Goal: Transaction & Acquisition: Purchase product/service

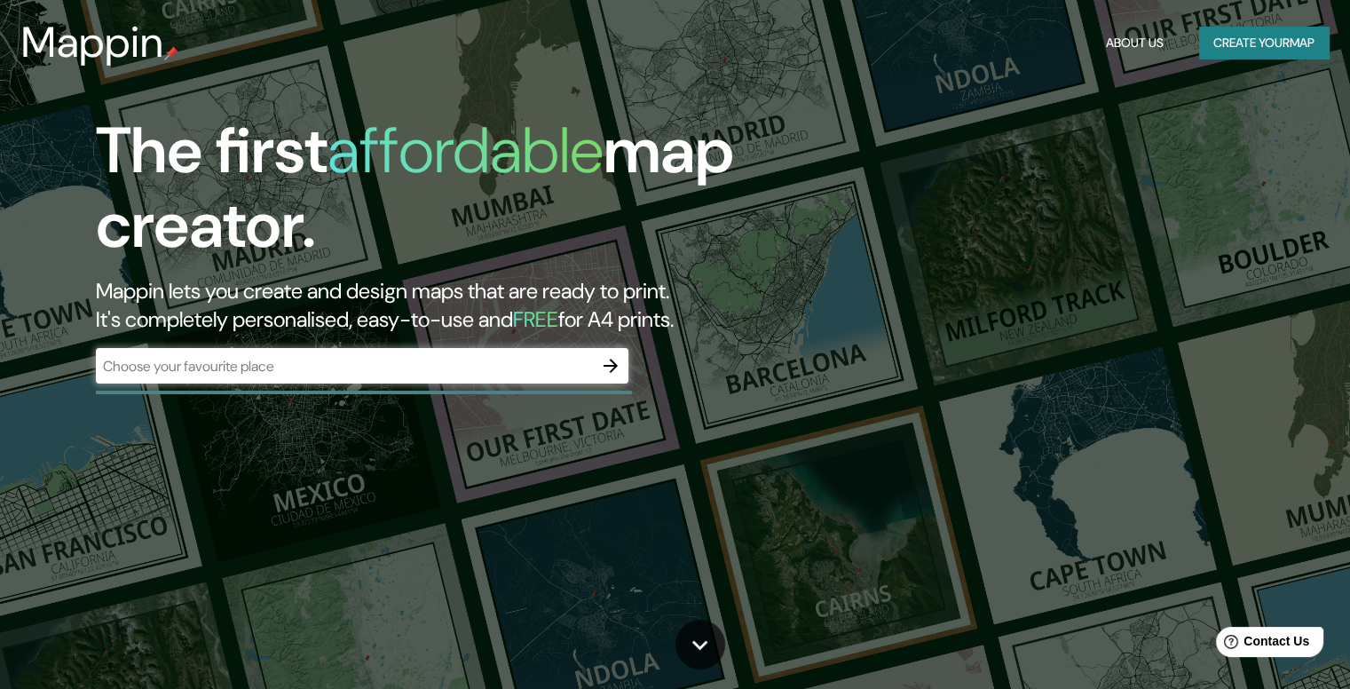
click at [460, 341] on div "The first affordable map creator. Mappin lets you create and design maps that a…" at bounding box center [433, 257] width 810 height 287
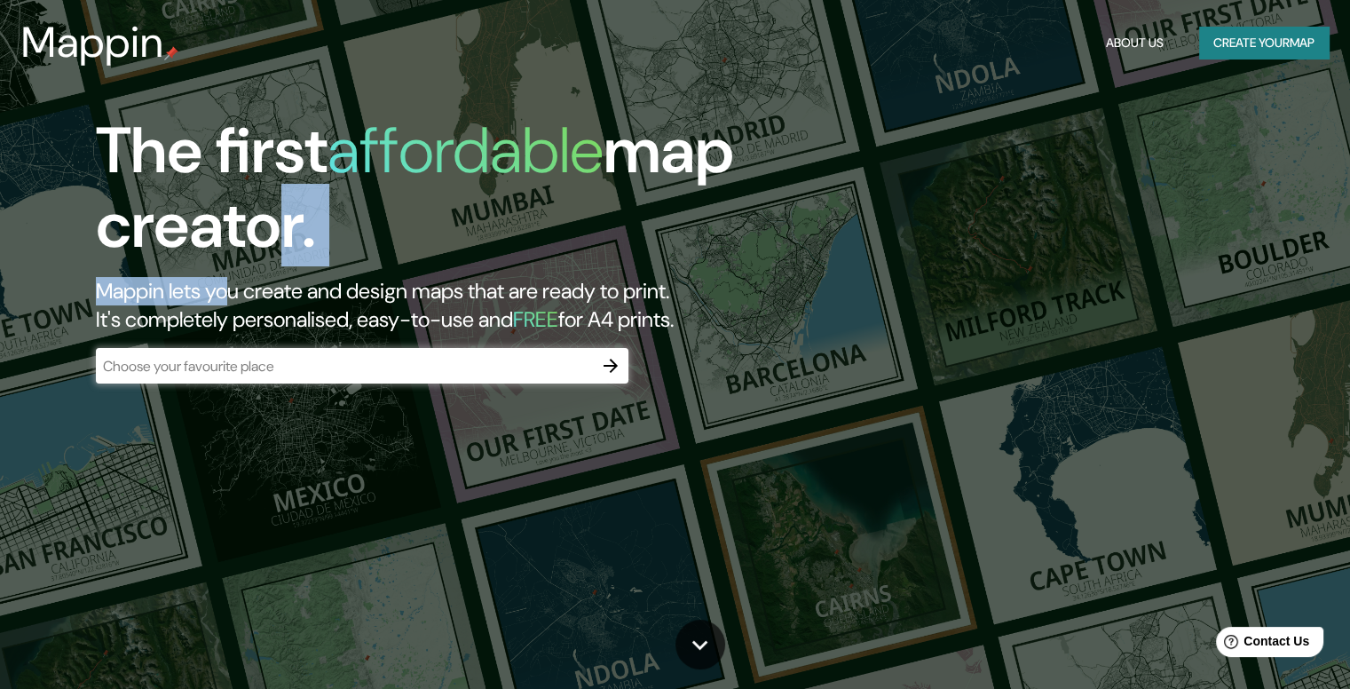
drag, startPoint x: 224, startPoint y: 305, endPoint x: 185, endPoint y: 349, distance: 58.4
click at [197, 338] on div "The first affordable map creator. Mappin lets you create and design maps that a…" at bounding box center [433, 257] width 810 height 287
click at [180, 375] on input "text" at bounding box center [344, 366] width 497 height 20
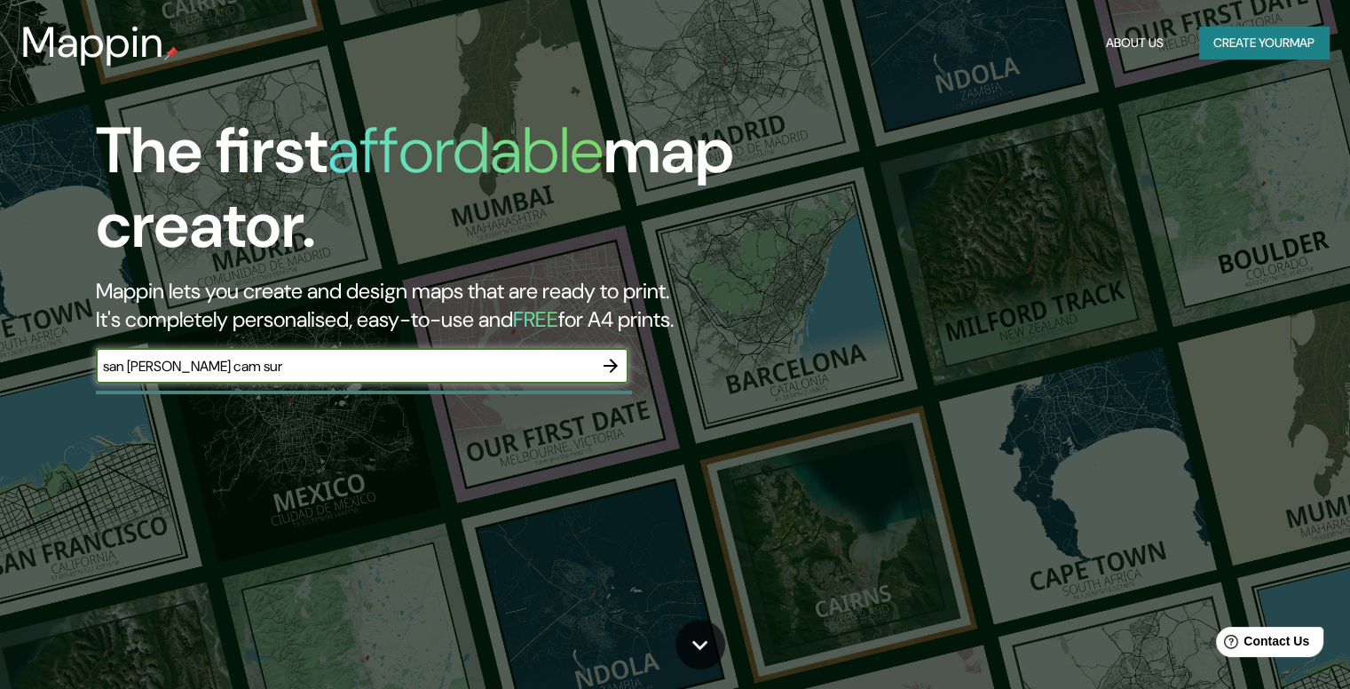
type input "san [PERSON_NAME] cam sur"
click at [612, 364] on icon "button" at bounding box center [610, 365] width 21 height 21
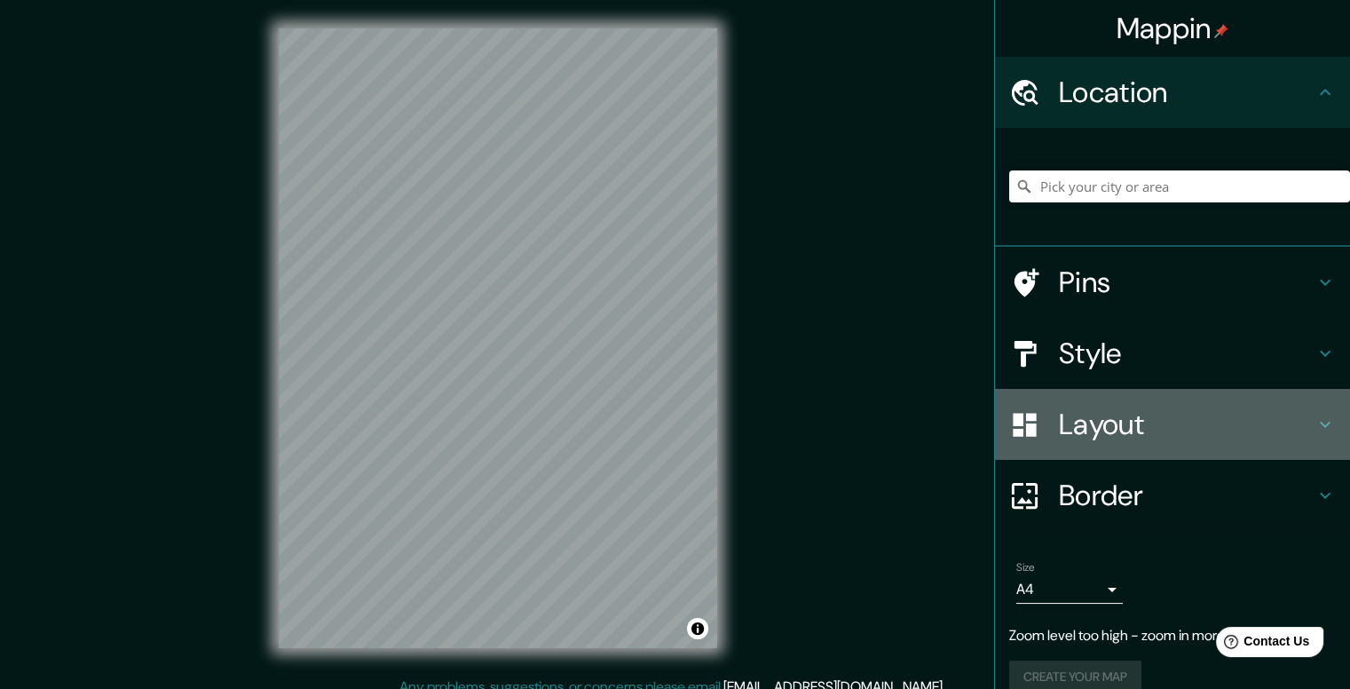
click at [1324, 425] on div "Layout" at bounding box center [1172, 424] width 355 height 71
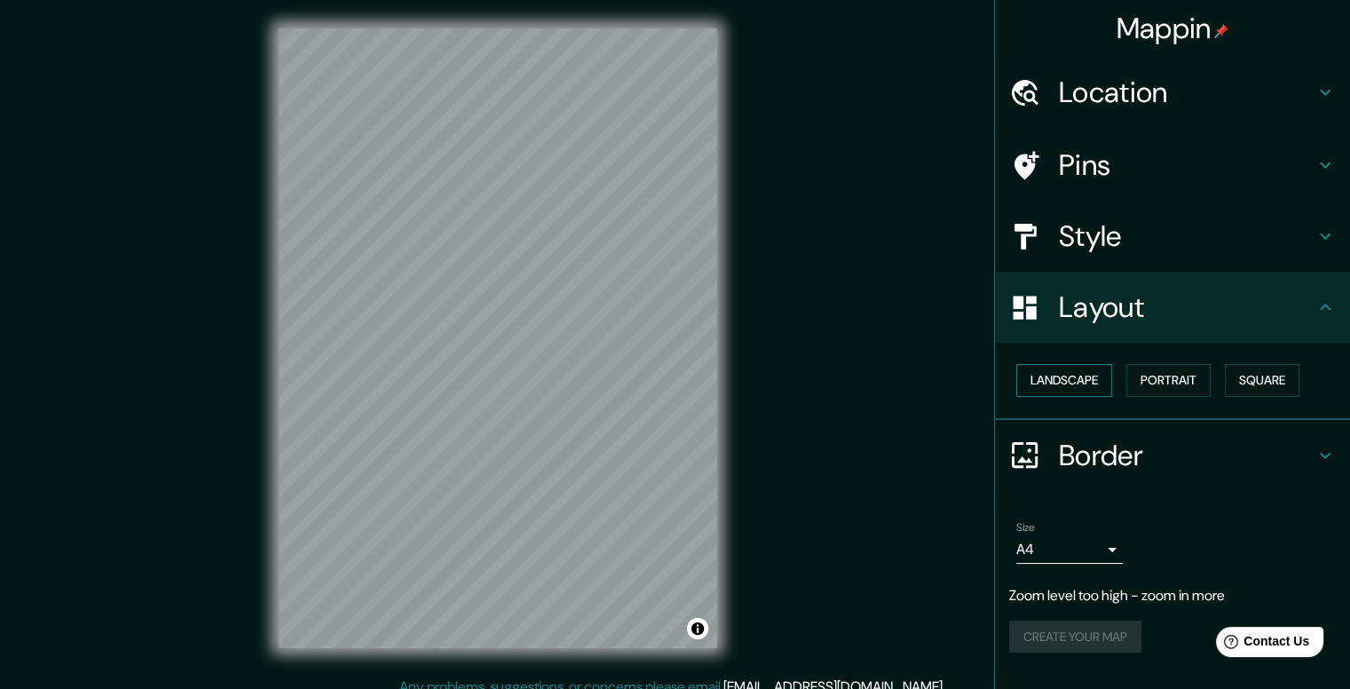
click at [1079, 384] on button "Landscape" at bounding box center [1064, 380] width 96 height 33
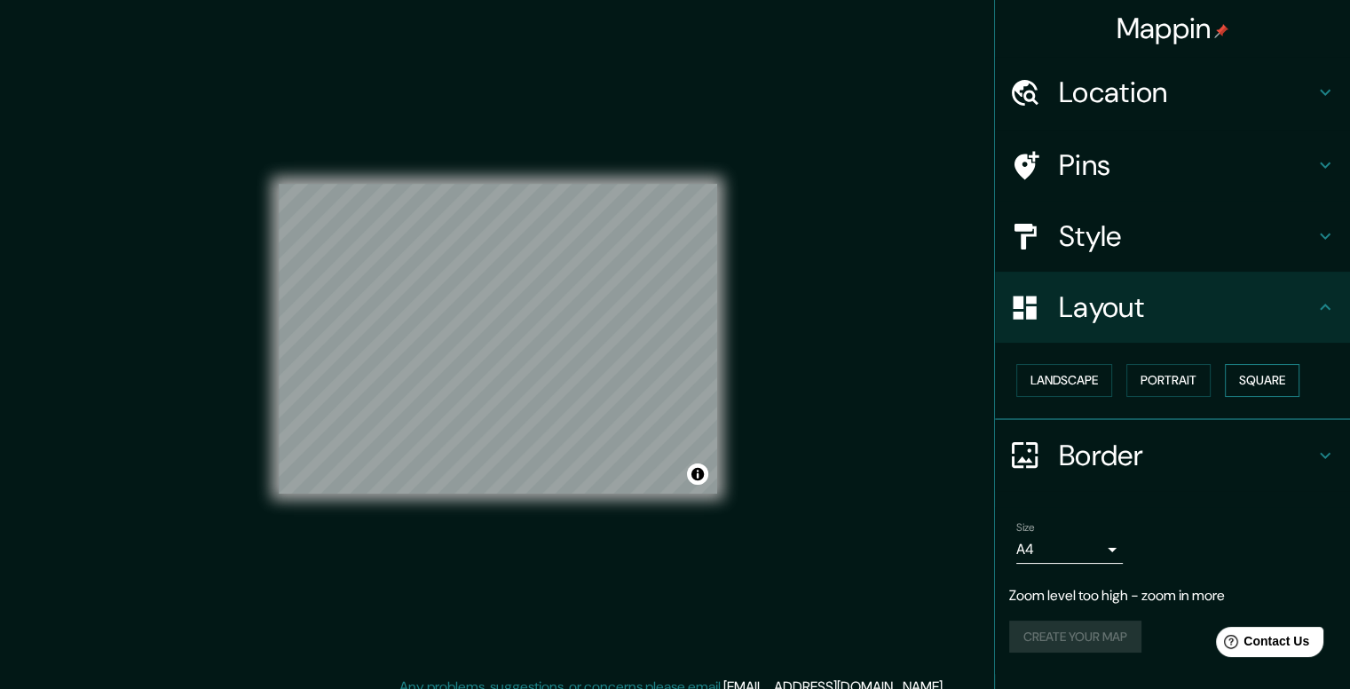
click at [1258, 383] on button "Square" at bounding box center [1261, 380] width 75 height 33
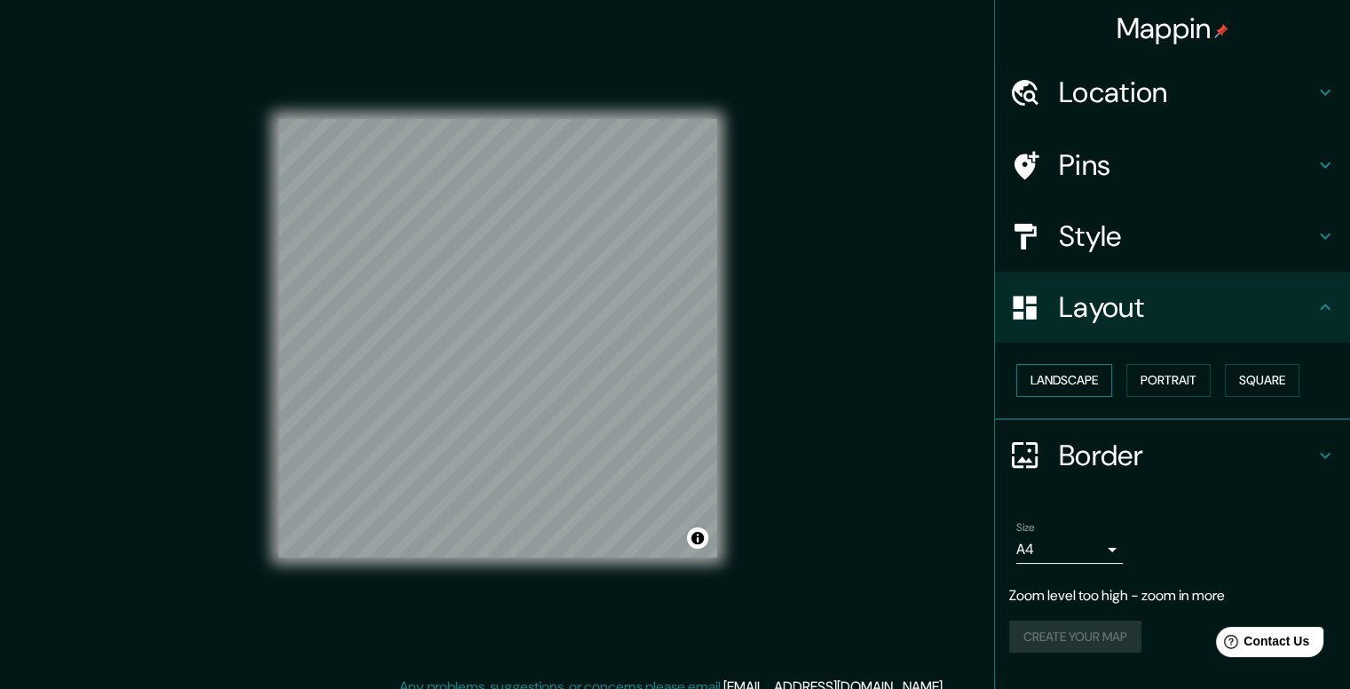
click at [1075, 381] on button "Landscape" at bounding box center [1064, 380] width 96 height 33
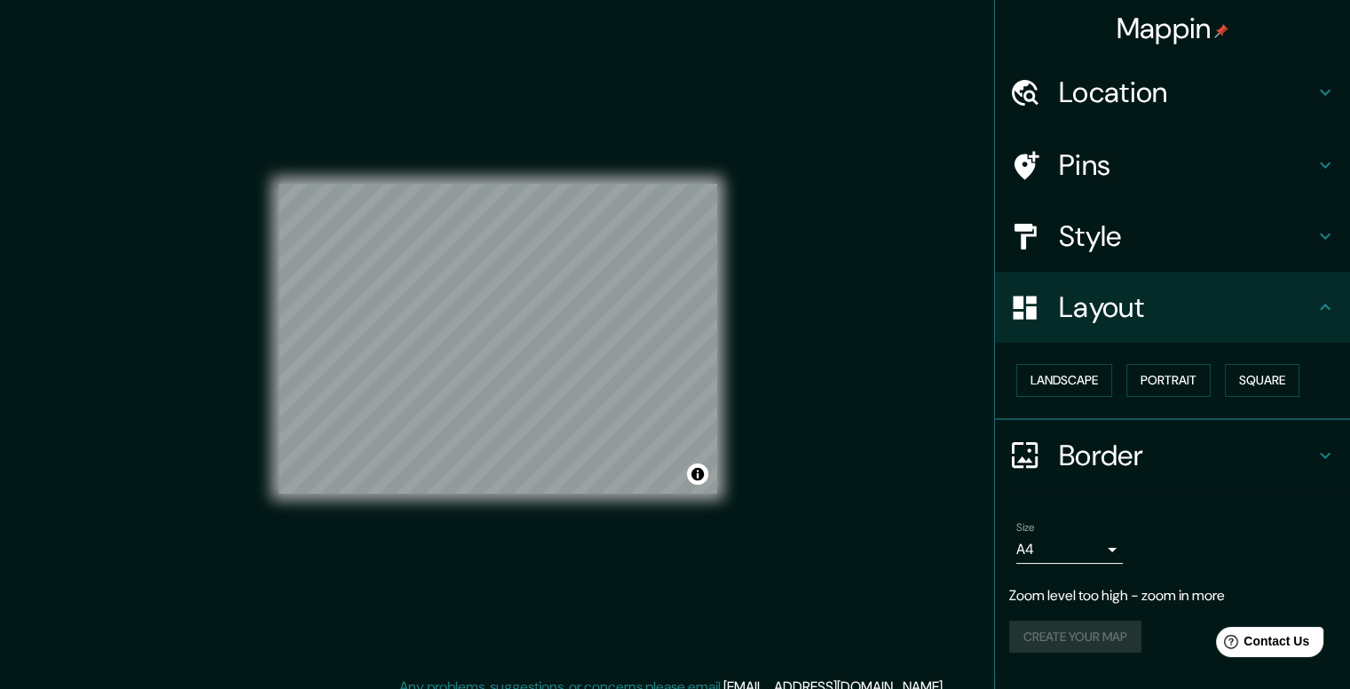
click at [240, 255] on div "Mappin Location Pins Style Layout Landscape Portrait Square Border Choose a bor…" at bounding box center [675, 352] width 1350 height 704
click at [235, 255] on div "Mappin Location Pins Style Layout Landscape Portrait Square Border Choose a bor…" at bounding box center [675, 352] width 1350 height 704
click at [394, 155] on div "© Mapbox © OpenStreetMap Improve this map" at bounding box center [498, 337] width 438 height 619
click at [684, 413] on div "© Mapbox © OpenStreetMap Improve this map" at bounding box center [498, 337] width 438 height 619
drag, startPoint x: 394, startPoint y: 156, endPoint x: 752, endPoint y: 508, distance: 501.3
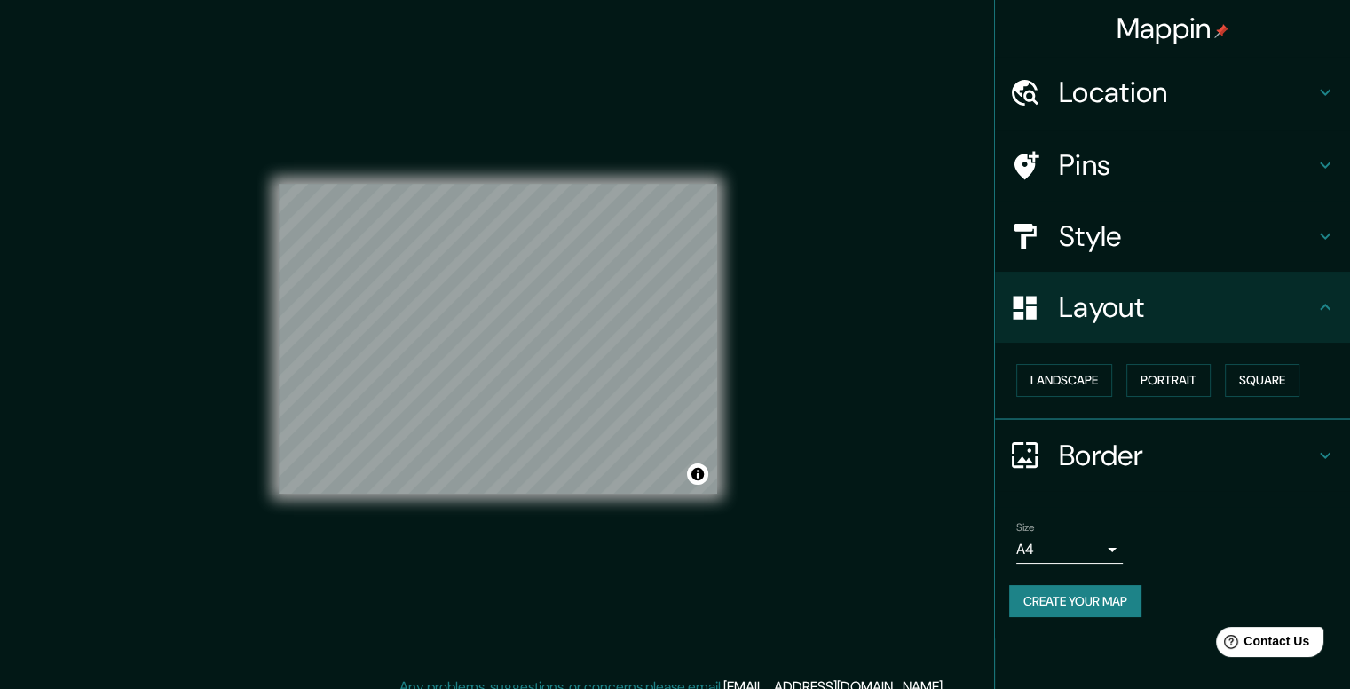
click at [752, 508] on div "Mappin Location Pins Style Layout Landscape Portrait Square Border Choose a bor…" at bounding box center [675, 352] width 1350 height 704
click at [678, 508] on div "© Mapbox © OpenStreetMap Improve this map" at bounding box center [498, 337] width 438 height 619
click at [701, 529] on div "© Mapbox © OpenStreetMap Improve this map" at bounding box center [498, 337] width 438 height 619
click at [532, 184] on div at bounding box center [498, 184] width 438 height 0
drag, startPoint x: 532, startPoint y: 337, endPoint x: 531, endPoint y: 349, distance: 11.6
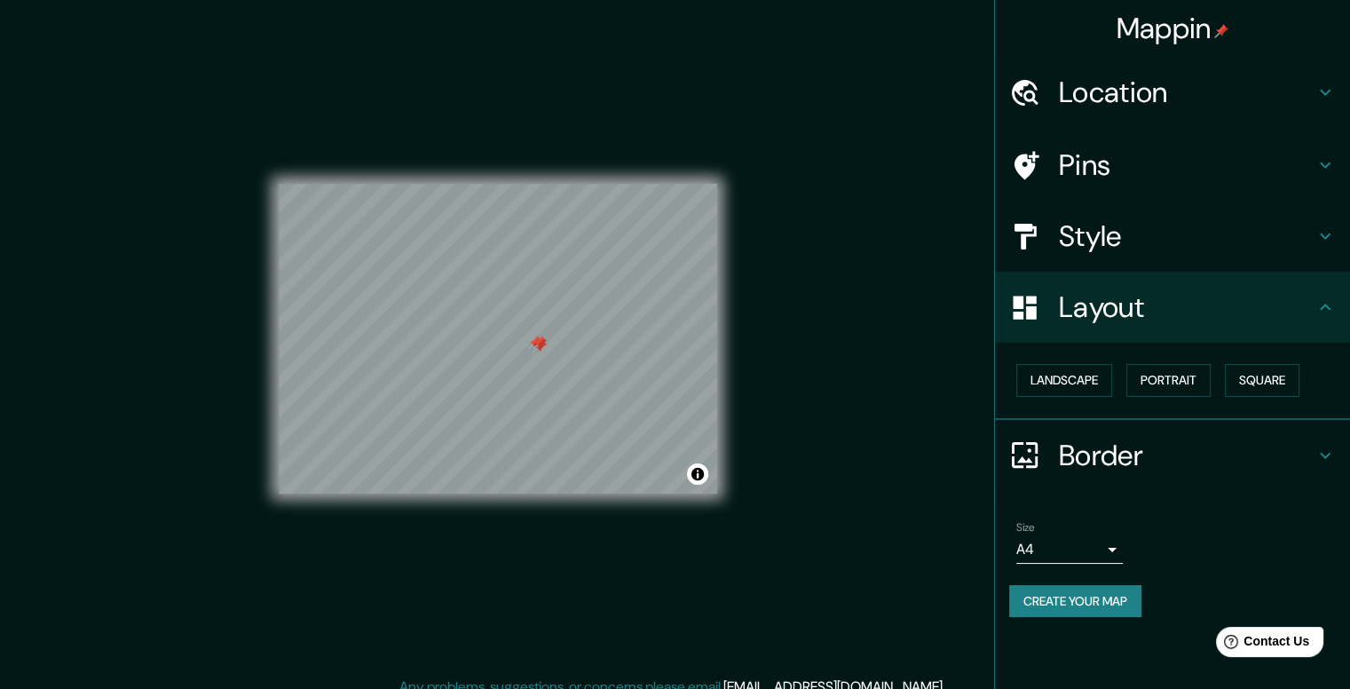
click at [532, 349] on div at bounding box center [539, 342] width 14 height 14
click at [542, 342] on div at bounding box center [540, 340] width 14 height 14
drag, startPoint x: 541, startPoint y: 342, endPoint x: 522, endPoint y: 335, distance: 20.8
click at [522, 184] on div at bounding box center [498, 184] width 438 height 0
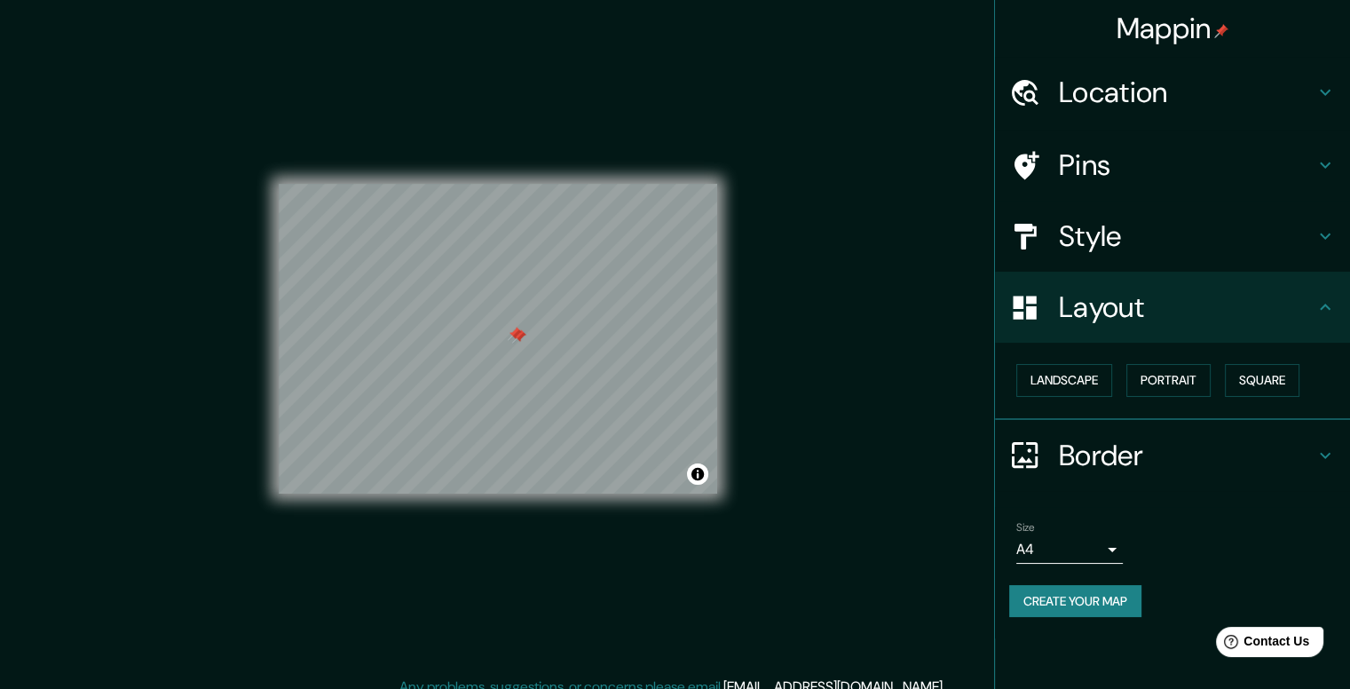
click at [522, 333] on div at bounding box center [519, 336] width 14 height 14
